Goal: Find specific page/section: Find specific page/section

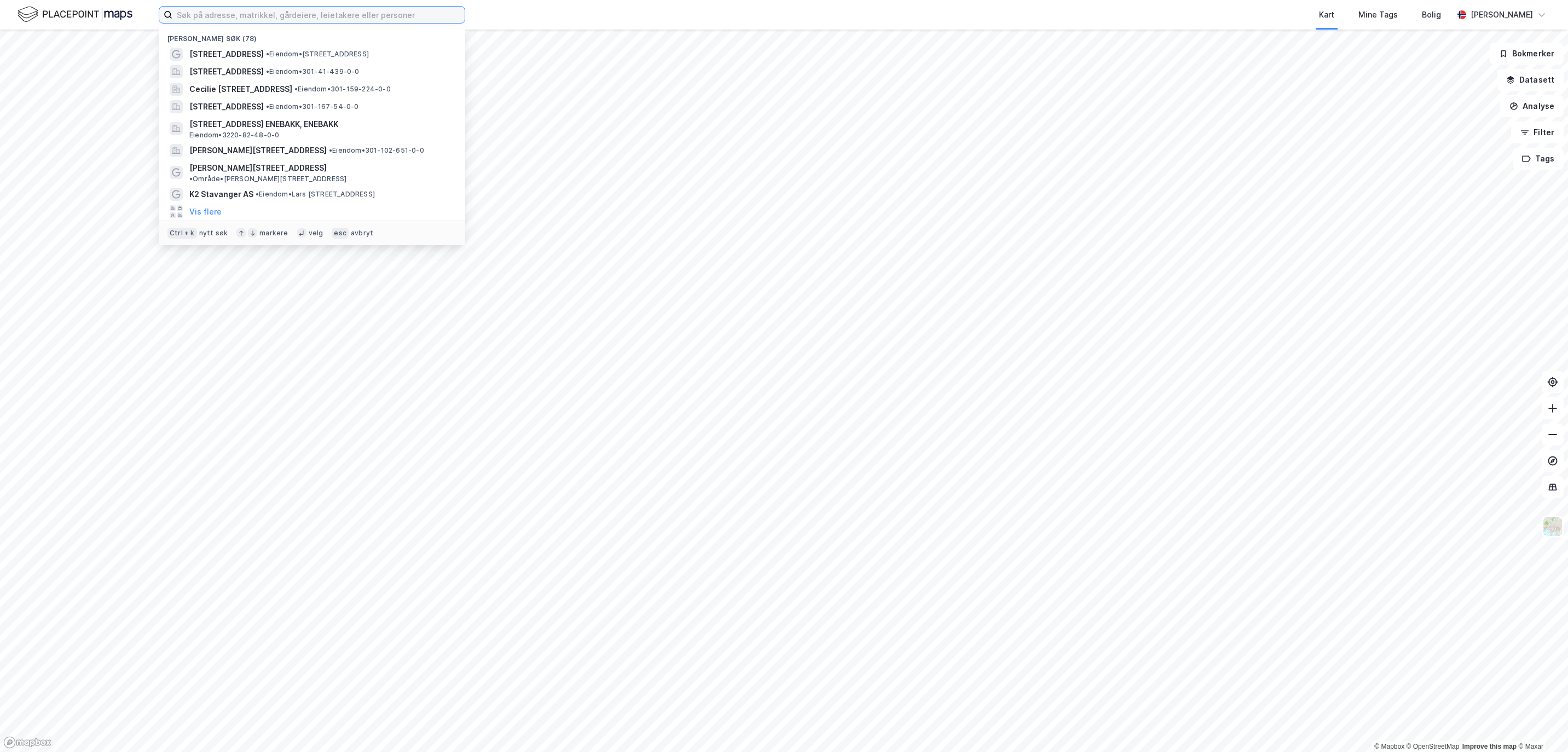
click at [281, 20] on input at bounding box center [319, 15] width 292 height 17
click at [244, 12] on input at bounding box center [319, 15] width 292 height 17
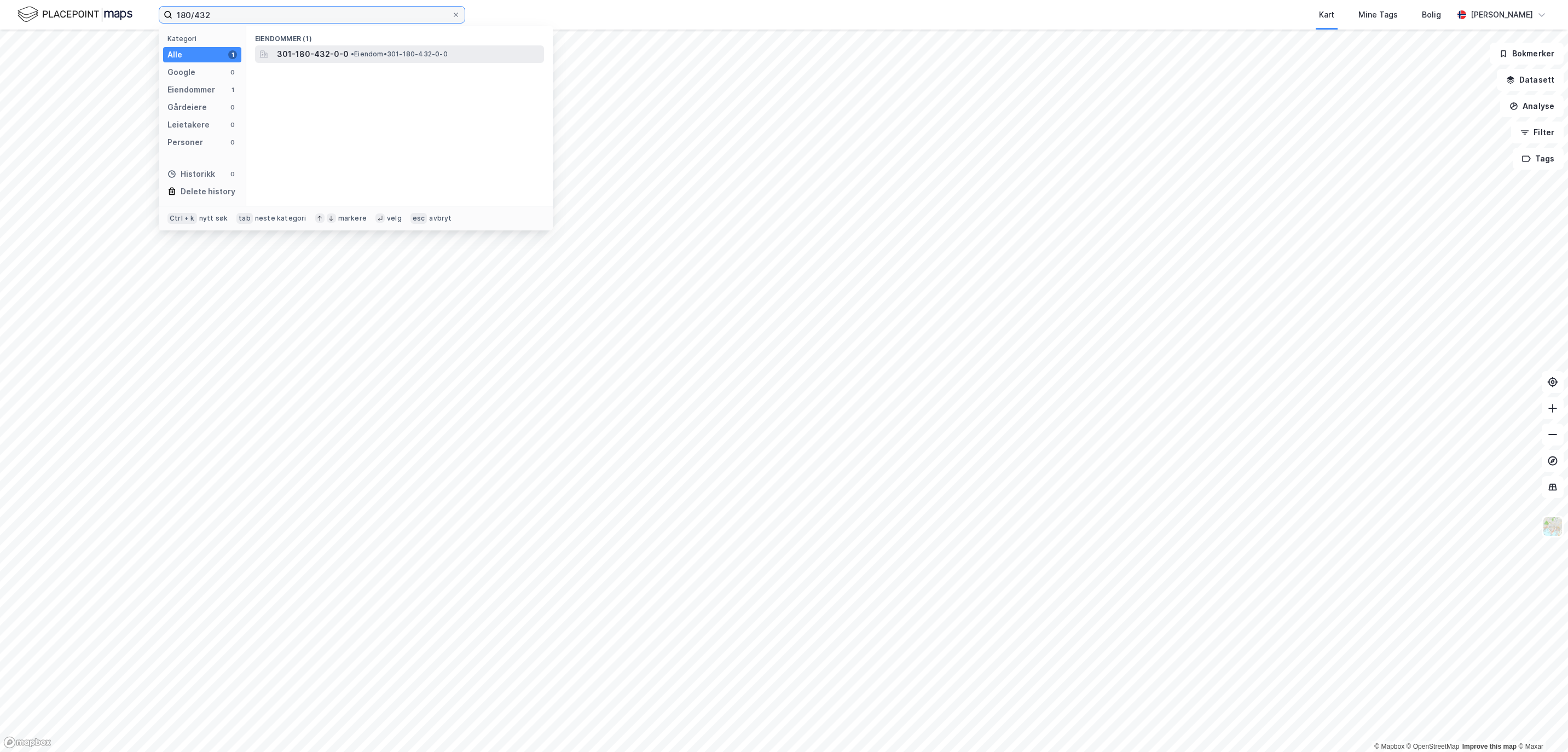
type input "180/432"
click at [353, 57] on span "• Eiendom • 301-180-432-0-0" at bounding box center [399, 54] width 97 height 9
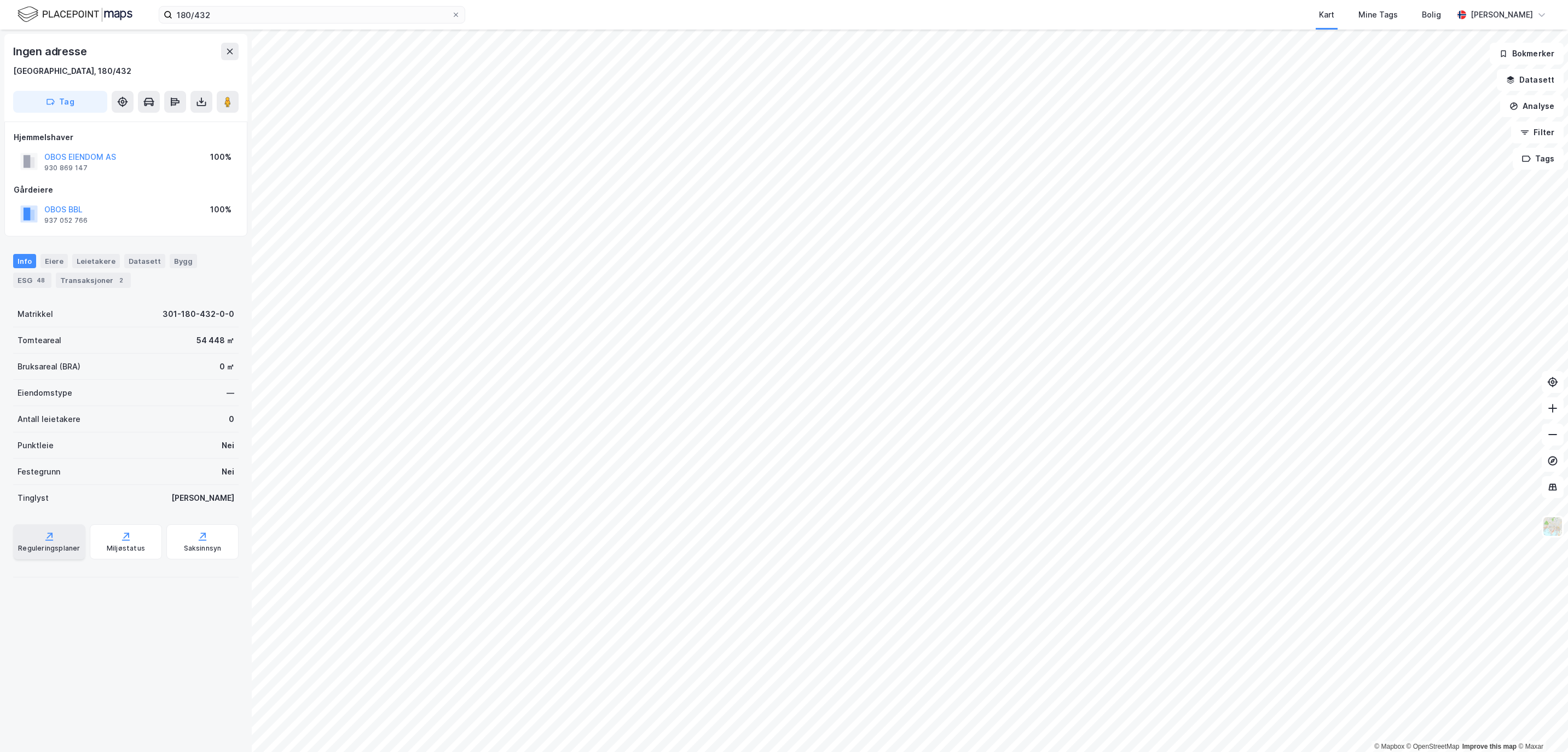
click at [43, 551] on div "Reguleringsplaner" at bounding box center [49, 548] width 62 height 9
